Goal: Subscribe to service/newsletter

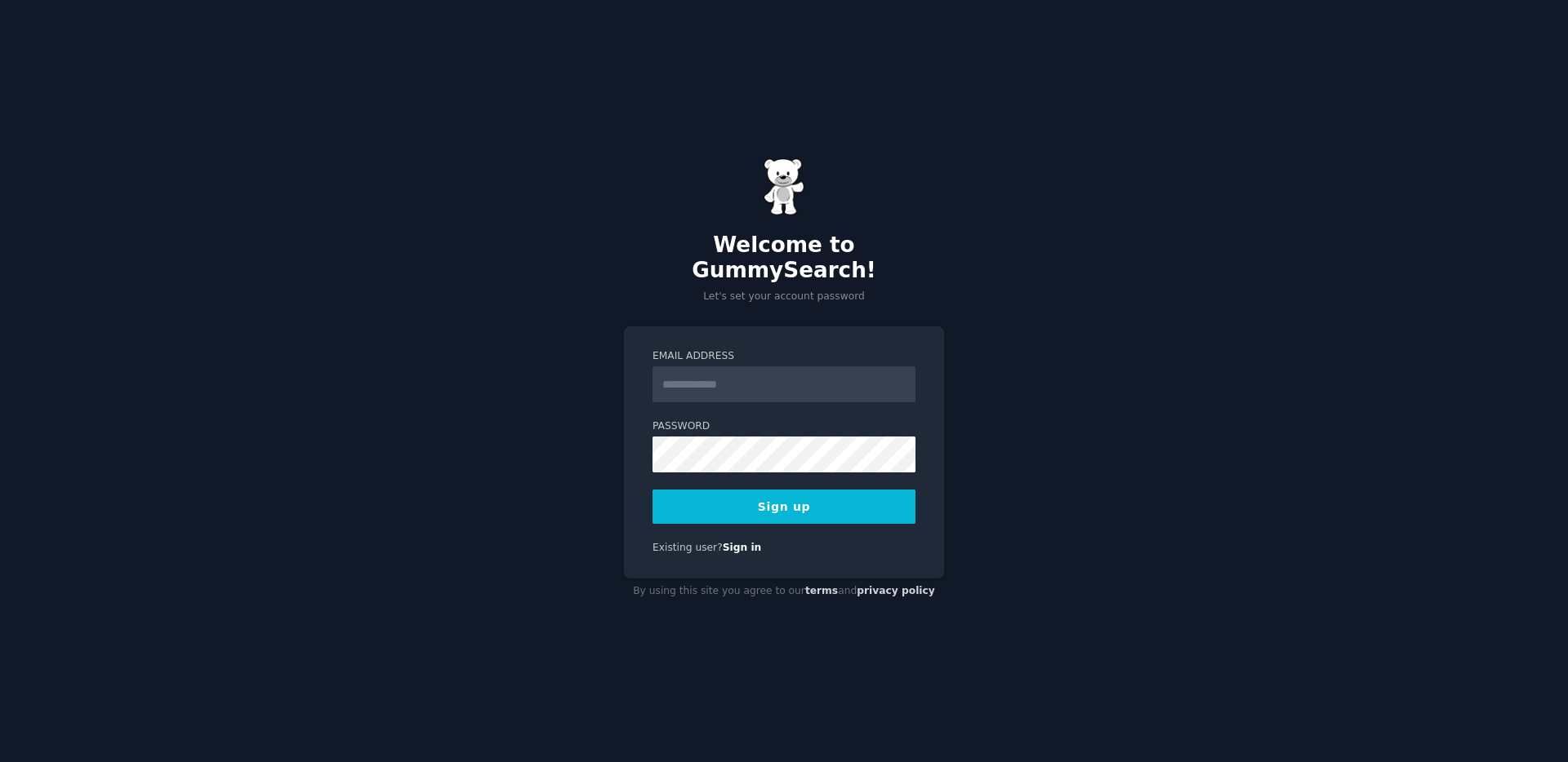
click at [762, 371] on input "Email Address" at bounding box center [784, 385] width 263 height 36
type input "**********"
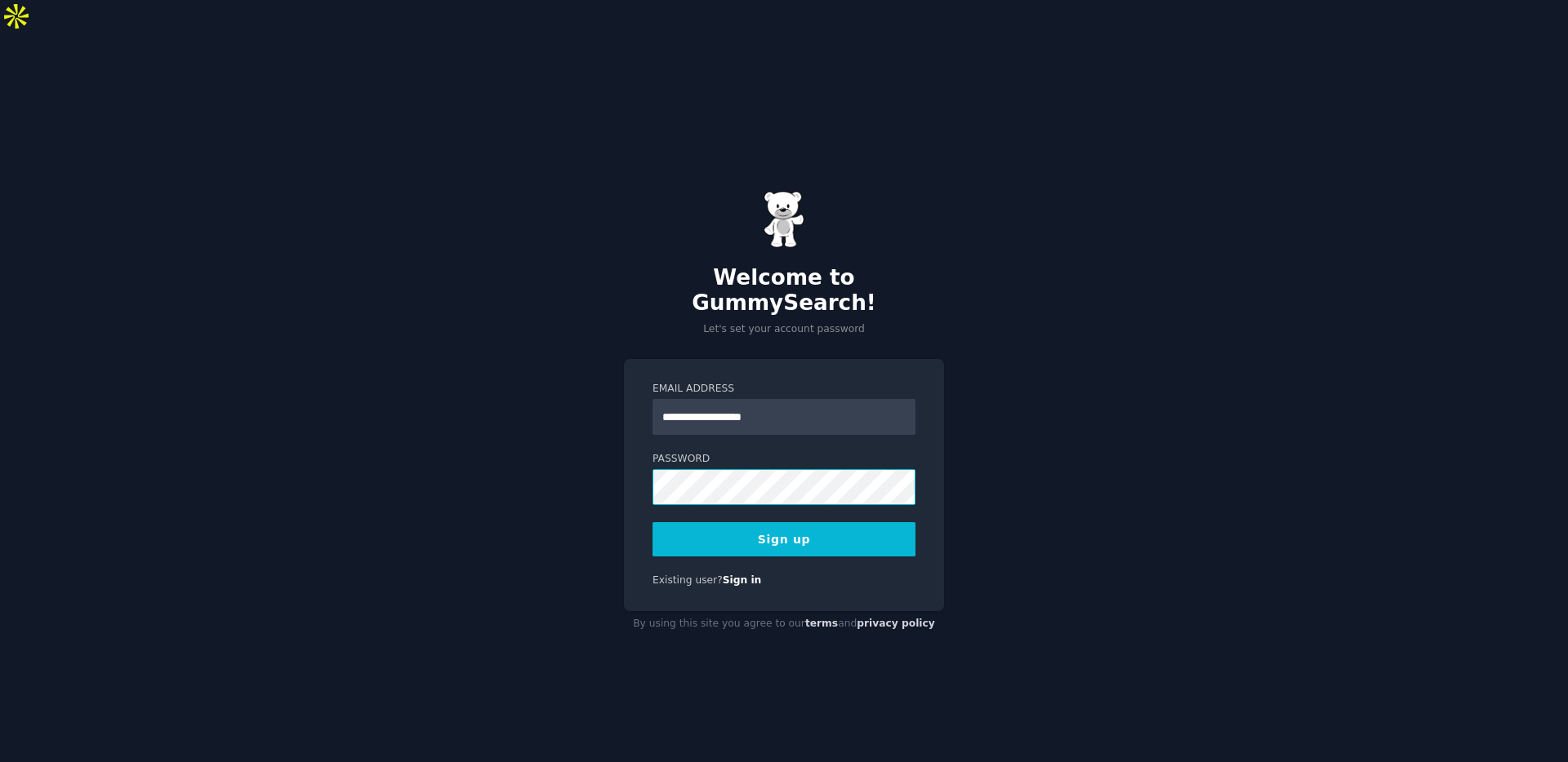
click at [652, 523] on button "Sign up" at bounding box center [784, 540] width 263 height 34
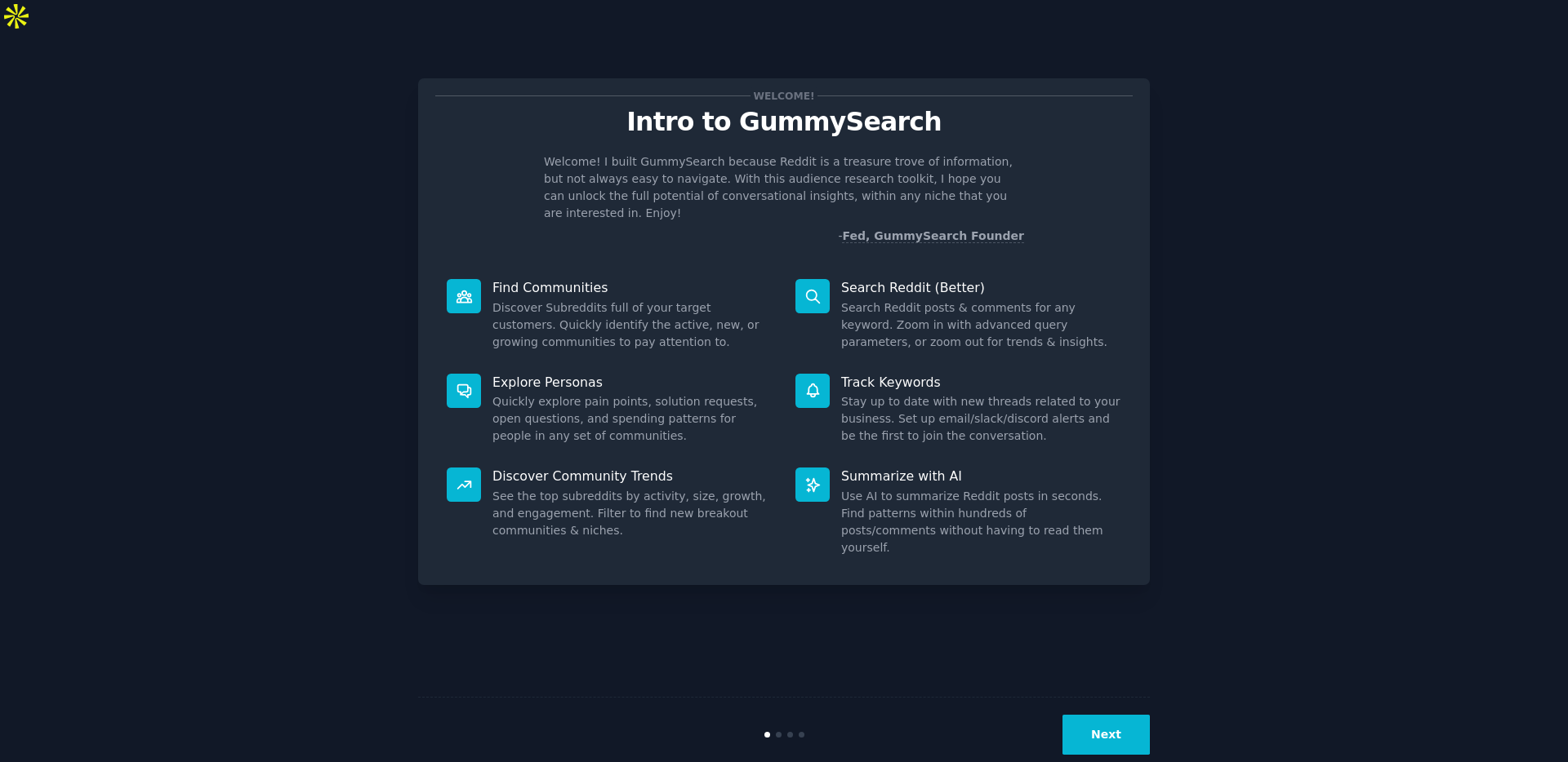
click at [1084, 715] on button "Next" at bounding box center [1105, 735] width 87 height 40
